Goal: Find specific page/section: Locate item on page

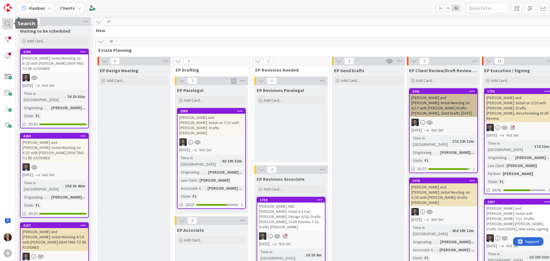
click at [8, 23] on div at bounding box center [7, 23] width 11 height 11
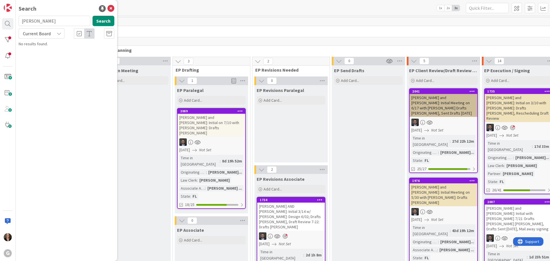
type input "jacobson"
click at [72, 51] on span ", Stephen and Leslie: Draft Review Call Scheduled for 12/19/24" at bounding box center [68, 56] width 83 height 17
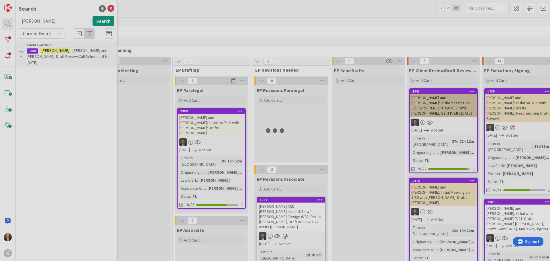
click at [72, 51] on div at bounding box center [275, 130] width 550 height 261
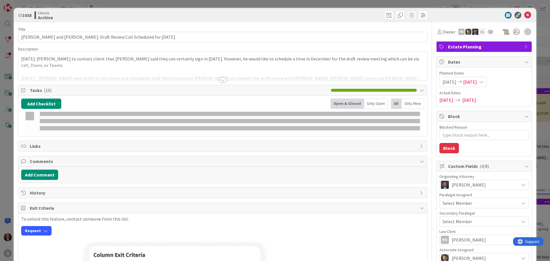
type textarea "x"
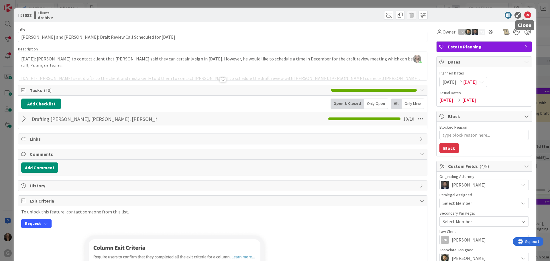
click at [524, 15] on icon at bounding box center [527, 15] width 7 height 7
